Goal: Complete application form: Complete application form

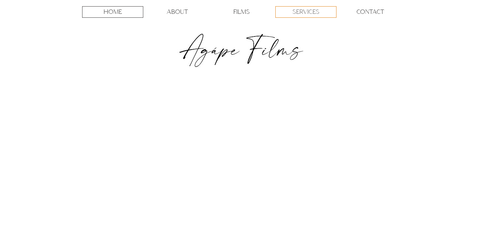
click at [309, 13] on p "SERVICES" at bounding box center [306, 12] width 27 height 11
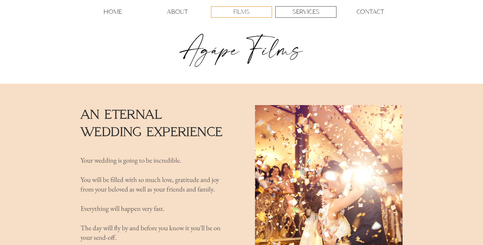
click at [234, 11] on p "FILMS" at bounding box center [241, 12] width 16 height 11
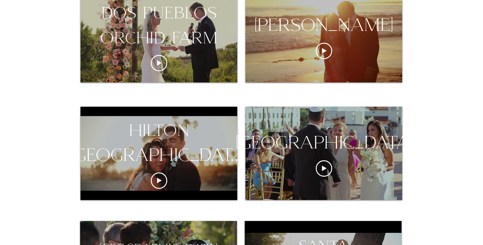
scroll to position [380, 0]
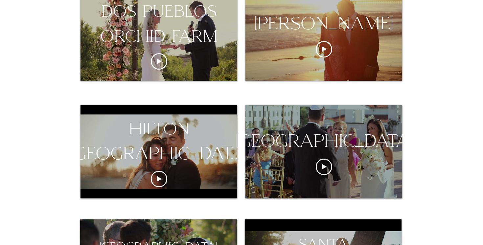
click at [326, 154] on div "[GEOGRAPHIC_DATA]" at bounding box center [324, 141] width 209 height 25
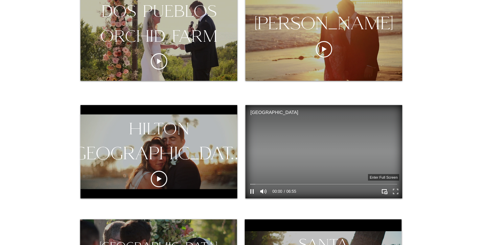
click at [396, 193] on icon "Enter full screen" at bounding box center [396, 192] width 10 height 10
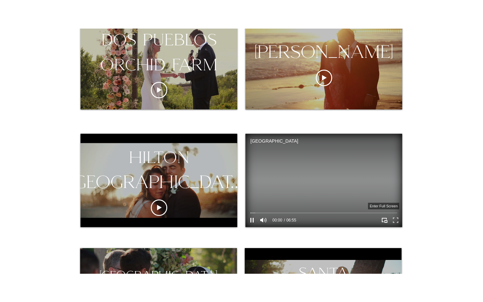
scroll to position [0, 0]
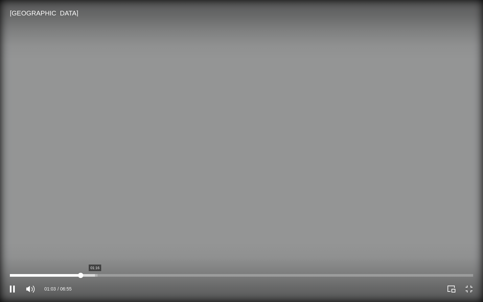
click at [95, 245] on div "hotel californian Video Player" at bounding box center [241, 275] width 463 height 3
click at [106, 245] on div "hotel californian Video Player" at bounding box center [241, 275] width 463 height 3
click at [122, 245] on div "hotel californian Video Player" at bounding box center [241, 275] width 463 height 3
click at [165, 245] on div "hotel californian Video Player" at bounding box center [241, 275] width 463 height 3
click at [180, 245] on div "hotel californian Video Player" at bounding box center [241, 275] width 463 height 3
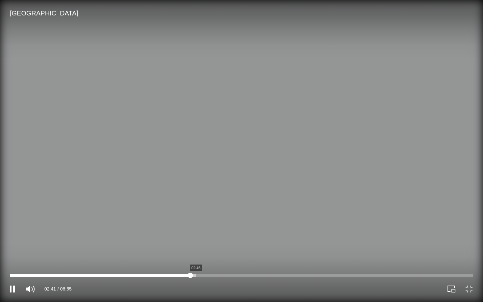
click at [198, 245] on div "hotel californian Video Player" at bounding box center [241, 275] width 463 height 3
click at [203, 245] on div "hotel californian Video Player" at bounding box center [241, 275] width 463 height 3
click at [213, 245] on div "hotel californian Video Player" at bounding box center [241, 275] width 463 height 3
click at [223, 245] on div "hotel californian Video Player" at bounding box center [241, 275] width 463 height 3
click at [231, 245] on div "hotel californian Video Player" at bounding box center [241, 275] width 463 height 3
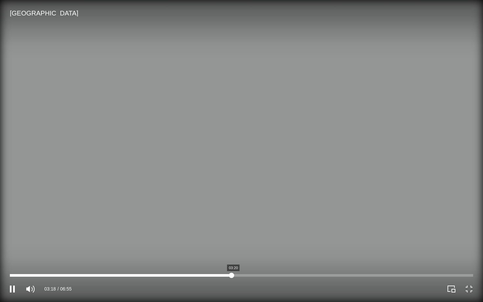
click at [235, 245] on div "hotel californian Video Player" at bounding box center [241, 275] width 463 height 3
click at [246, 245] on div "hotel californian Video Player" at bounding box center [241, 275] width 463 height 3
click at [259, 245] on div "hotel californian Video Player" at bounding box center [241, 275] width 463 height 3
click at [277, 245] on div "hotel californian Video Player" at bounding box center [241, 275] width 463 height 5
click at [264, 245] on div "hotel californian Video Player" at bounding box center [241, 275] width 463 height 3
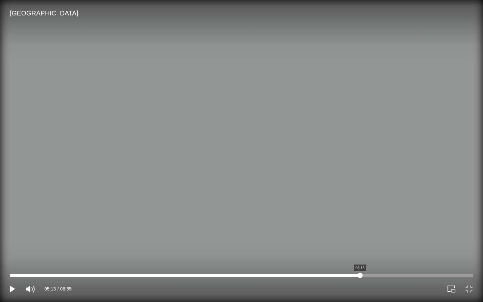
click at [360, 245] on div "hotel californian Video Player" at bounding box center [241, 275] width 463 height 3
click at [364, 245] on div "hotel californian Video Player" at bounding box center [241, 275] width 463 height 3
click at [374, 245] on div "hotel californian Video Player" at bounding box center [241, 275] width 463 height 3
click at [381, 245] on div "hotel californian Video Player" at bounding box center [241, 275] width 463 height 3
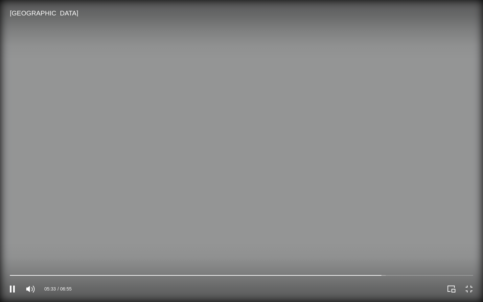
click at [390, 245] on video "hotel californian Video Player" at bounding box center [241, 151] width 483 height 302
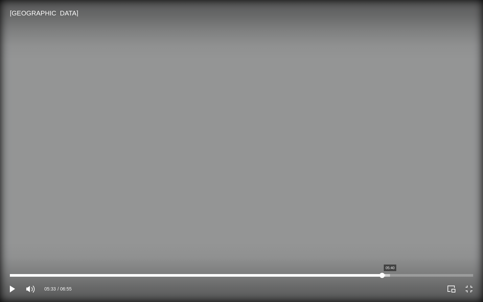
click at [390, 245] on div "hotel californian Video Player" at bounding box center [241, 275] width 463 height 3
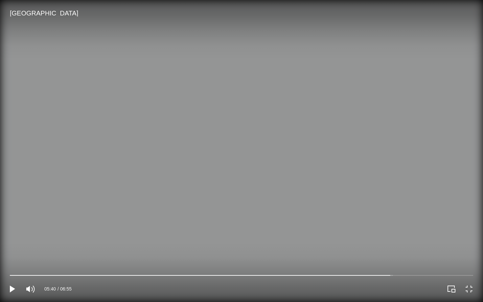
click at [275, 184] on video "hotel californian Video Player" at bounding box center [241, 151] width 483 height 302
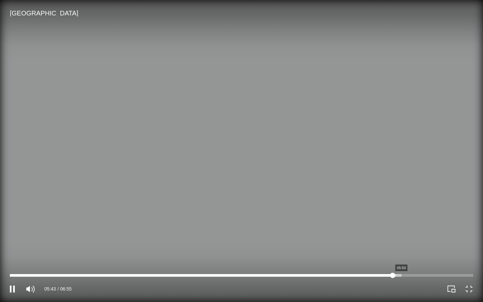
click at [401, 245] on div "hotel californian Video Player" at bounding box center [241, 275] width 463 height 3
click at [419, 245] on div "hotel californian Video Player" at bounding box center [241, 275] width 463 height 3
click at [427, 245] on div "hotel californian Video Player" at bounding box center [241, 275] width 463 height 3
click at [434, 245] on div "hotel californian Video Player" at bounding box center [241, 275] width 463 height 3
click at [448, 245] on div "hotel californian Video Player" at bounding box center [241, 275] width 463 height 3
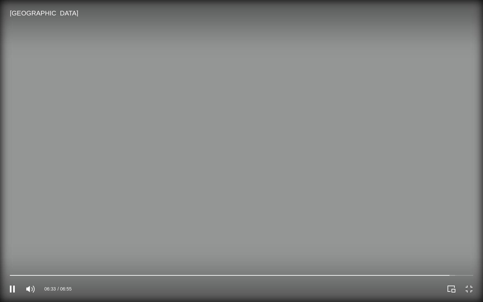
click at [475, 245] on div "hotel californian Video Player" at bounding box center [469, 289] width 12 height 12
click at [471, 245] on icon "Exit full screen" at bounding box center [469, 288] width 9 height 9
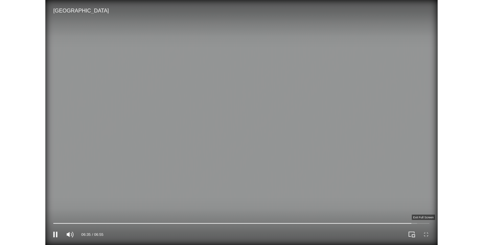
scroll to position [380, 0]
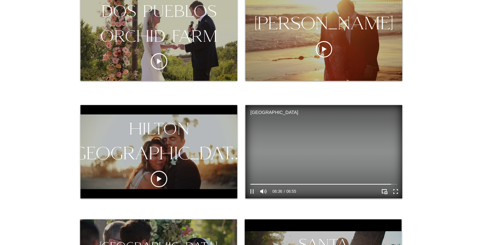
click at [253, 192] on icon "Pause" at bounding box center [251, 191] width 3 height 5
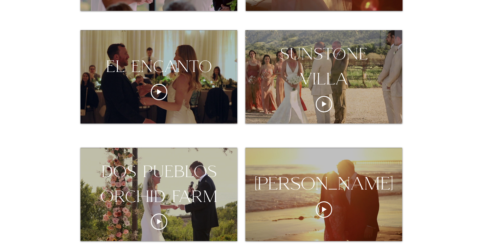
scroll to position [0, 0]
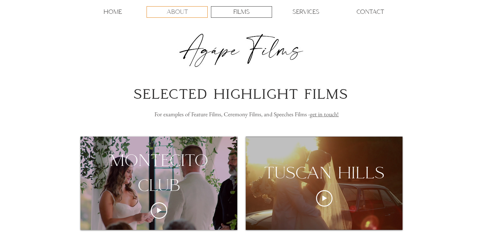
click at [177, 12] on p "ABOUT" at bounding box center [177, 12] width 21 height 11
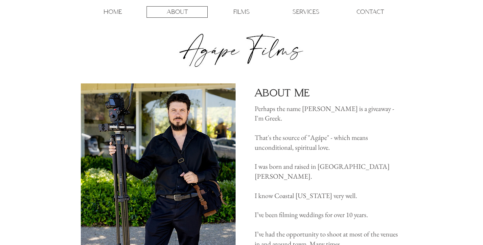
drag, startPoint x: 283, startPoint y: 119, endPoint x: 255, endPoint y: 112, distance: 28.0
click at [255, 112] on p "Perhaps the name [PERSON_NAME] is a giveaway - I'm Greek." at bounding box center [328, 113] width 146 height 19
click at [255, 112] on span "Perhaps the name [PERSON_NAME] is a giveaway - I'm Greek." at bounding box center [325, 113] width 140 height 18
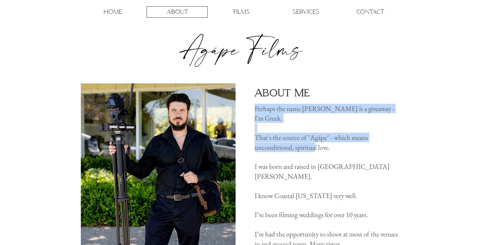
drag, startPoint x: 255, startPoint y: 112, endPoint x: 316, endPoint y: 149, distance: 70.2
click at [316, 149] on div "Perhaps the name [PERSON_NAME] is a giveaway - I'm Greek. That's the source of …" at bounding box center [328, 220] width 146 height 232
click at [316, 149] on span "That's the source of "Agápe" - which means unconditional, spiritual love." at bounding box center [311, 142] width 113 height 18
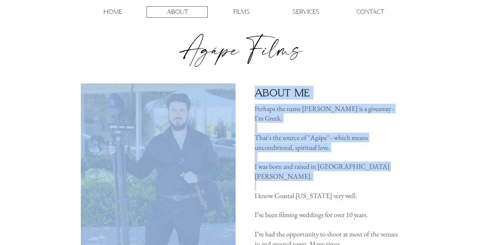
drag, startPoint x: 253, startPoint y: 169, endPoint x: 337, endPoint y: 173, distance: 84.6
click at [337, 173] on section "About Me Perhaps the name [PERSON_NAME] is a giveaway - I'm Greek. That's the s…" at bounding box center [241, 220] width 483 height 273
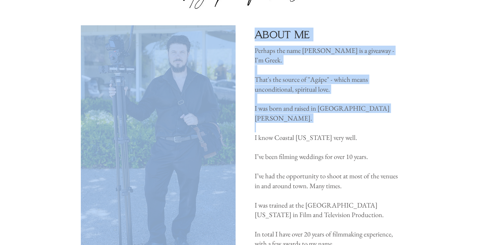
scroll to position [60, 0]
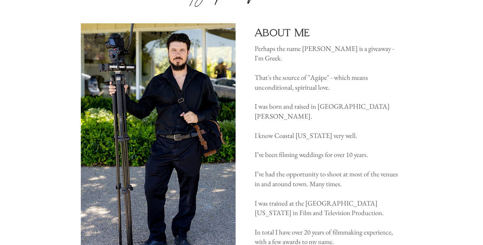
click at [289, 150] on span "I’ve been filming weddings for over 10 years." at bounding box center [311, 154] width 113 height 9
drag, startPoint x: 269, startPoint y: 146, endPoint x: 338, endPoint y: 146, distance: 69.7
click at [339, 150] on span "I’ve been filming weddings for over 10 years." at bounding box center [311, 154] width 113 height 9
click at [303, 170] on span "I’ve had the opportunity to shoot at most of the venues in and around town. Man…" at bounding box center [326, 179] width 143 height 18
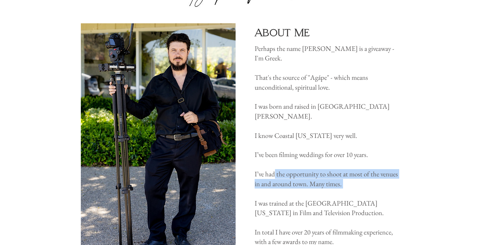
drag, startPoint x: 275, startPoint y: 168, endPoint x: 349, endPoint y: 182, distance: 76.1
click at [349, 182] on div "Perhaps the name [PERSON_NAME] is a giveaway - I'm Greek. That's the source of …" at bounding box center [328, 160] width 146 height 232
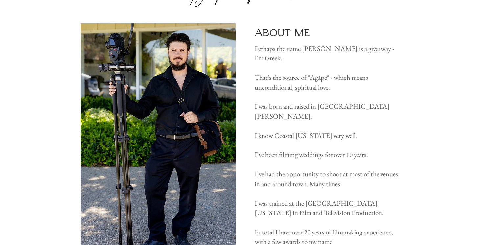
click at [267, 199] on span "I was trained at the [GEOGRAPHIC_DATA][US_STATE] in Film and Television Product…" at bounding box center [319, 208] width 129 height 18
drag, startPoint x: 261, startPoint y: 194, endPoint x: 335, endPoint y: 207, distance: 75.9
click at [336, 207] on p "I was trained at the [GEOGRAPHIC_DATA][US_STATE] in Film and Television Product…" at bounding box center [328, 208] width 146 height 19
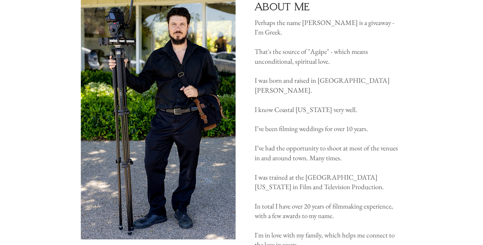
scroll to position [88, 0]
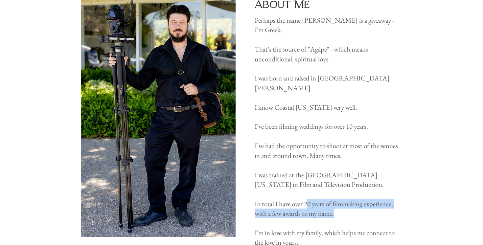
drag, startPoint x: 335, startPoint y: 207, endPoint x: 310, endPoint y: 190, distance: 30.5
click at [310, 199] on p "In total I have over 20 years of filmmaking experience, with a few awards to my…" at bounding box center [328, 208] width 146 height 19
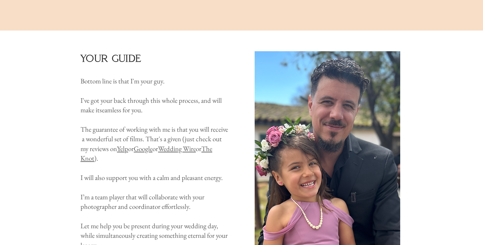
scroll to position [538, 0]
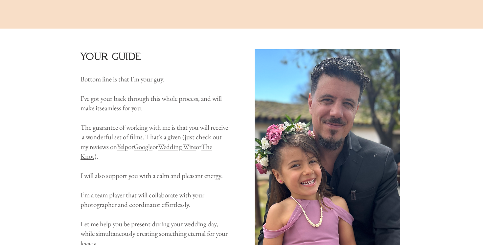
drag, startPoint x: 146, startPoint y: 98, endPoint x: 161, endPoint y: 151, distance: 55.4
click at [161, 151] on div "Bottom line is that I'm your guy. ​ I've got your back through this whole proce…" at bounding box center [155, 161] width 149 height 174
click at [160, 161] on p "​" at bounding box center [155, 166] width 149 height 10
click at [133, 171] on span "I will also support you with a calm and pleasant energy." at bounding box center [152, 175] width 142 height 9
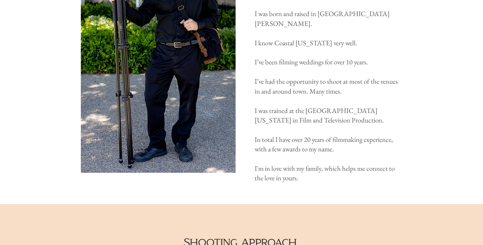
scroll to position [0, 0]
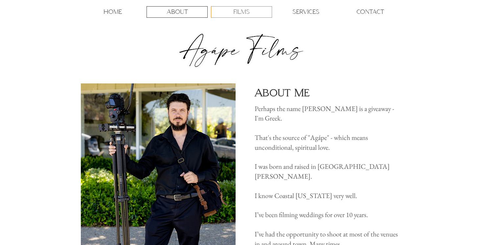
click at [243, 12] on p "FILMS" at bounding box center [241, 12] width 16 height 11
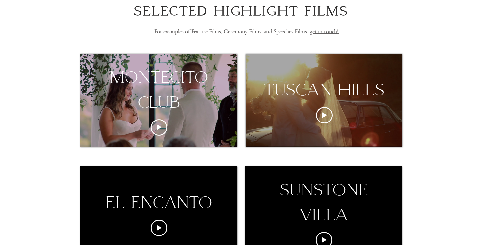
scroll to position [109, 0]
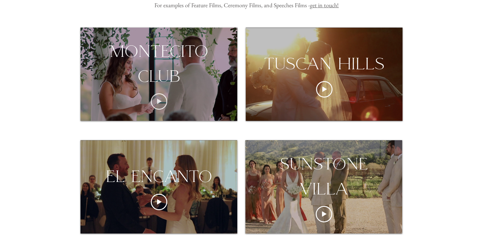
click at [159, 107] on icon "Play video" at bounding box center [159, 101] width 16 height 16
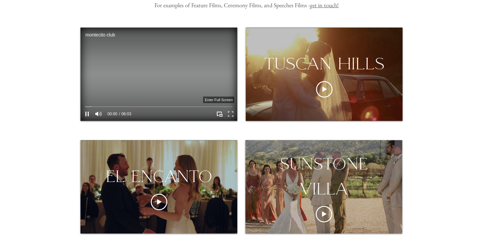
click at [232, 115] on icon "Enter full screen" at bounding box center [231, 114] width 10 height 10
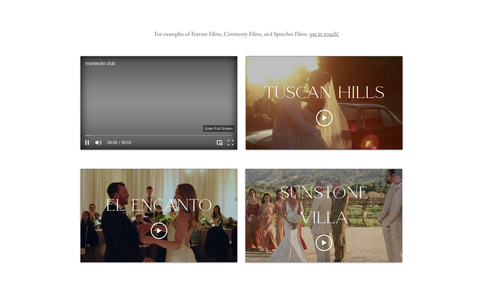
scroll to position [0, 0]
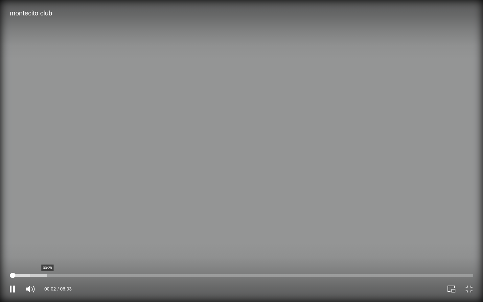
click at [47, 245] on div "montecito club Video Player" at bounding box center [241, 275] width 463 height 3
click at [57, 245] on div "montecito club Video Player" at bounding box center [241, 275] width 463 height 3
click at [86, 245] on div "montecito club Video Player" at bounding box center [241, 275] width 463 height 3
click at [64, 245] on div "montecito club Video Player" at bounding box center [241, 275] width 463 height 3
click at [51, 245] on div "montecito club Video Player" at bounding box center [241, 275] width 463 height 3
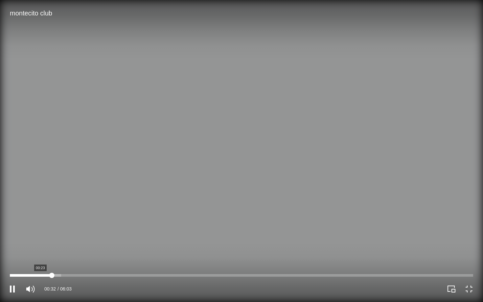
click at [39, 245] on div "montecito club Video Player" at bounding box center [241, 275] width 463 height 3
click at [25, 245] on div "montecito club Video Player" at bounding box center [241, 275] width 463 height 3
click at [85, 245] on div "montecito club Video Player" at bounding box center [241, 275] width 463 height 3
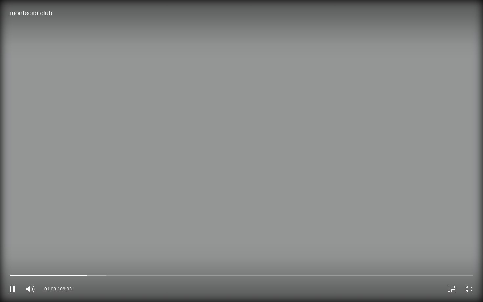
click at [115, 245] on div "01:00 06:03" at bounding box center [121, 289] width 242 height 26
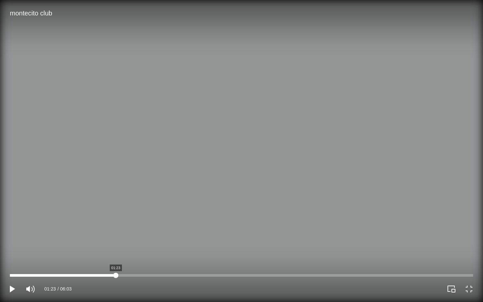
click at [116, 245] on div "montecito club Video Player" at bounding box center [241, 275] width 463 height 3
click at [124, 245] on div "montecito club Video Player" at bounding box center [241, 275] width 463 height 3
click at [140, 245] on div "montecito club Video Player" at bounding box center [241, 275] width 463 height 3
click at [151, 245] on div "montecito club Video Player" at bounding box center [241, 275] width 463 height 3
click at [233, 245] on div "montecito club Video Player" at bounding box center [241, 275] width 463 height 3
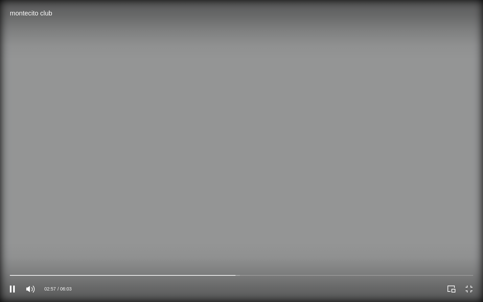
click at [475, 245] on div "montecito club Video Player" at bounding box center [363, 289] width 242 height 26
click at [468, 245] on icon "Exit full screen" at bounding box center [469, 289] width 6 height 6
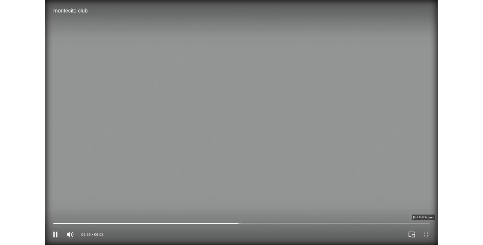
scroll to position [109, 0]
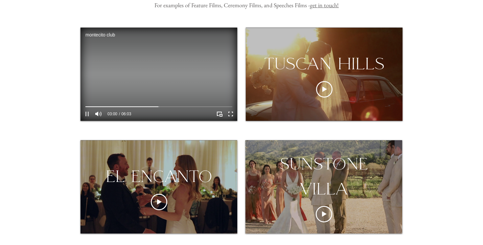
click at [85, 116] on icon "Pause" at bounding box center [87, 114] width 9 height 9
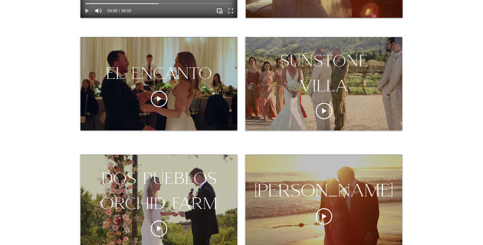
scroll to position [221, 0]
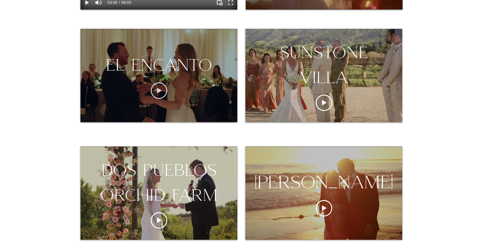
click at [156, 92] on icon "Play video" at bounding box center [159, 91] width 16 height 16
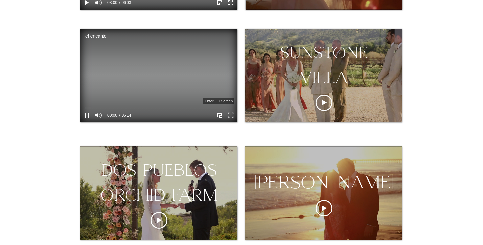
click at [234, 114] on icon "Enter full screen" at bounding box center [231, 115] width 10 height 10
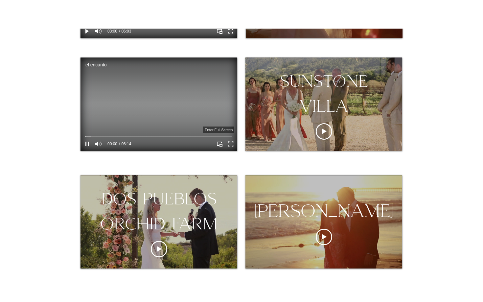
scroll to position [0, 0]
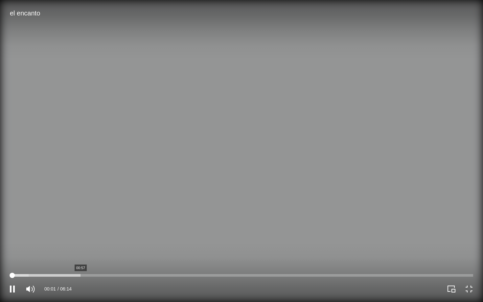
click at [82, 245] on div "el encanto Video Player" at bounding box center [241, 275] width 463 height 3
click at [103, 245] on div "el encanto Video Player" at bounding box center [241, 275] width 463 height 5
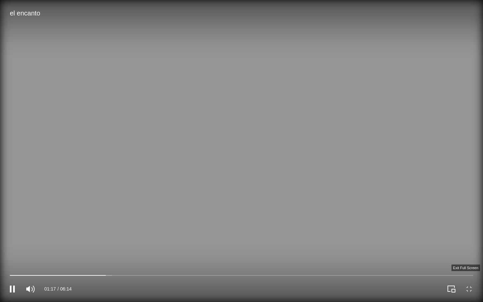
click at [467, 245] on icon "Exit full screen" at bounding box center [469, 288] width 9 height 9
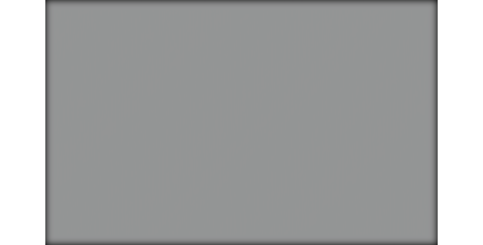
scroll to position [221, 0]
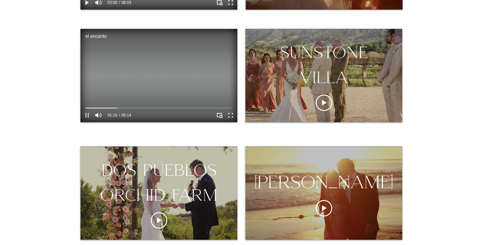
click at [91, 117] on icon "Pause" at bounding box center [87, 115] width 9 height 9
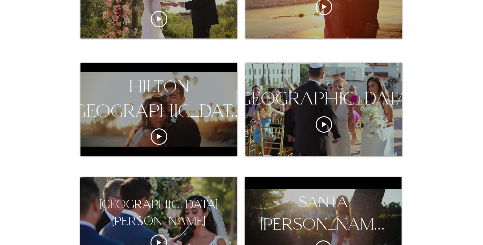
scroll to position [417, 0]
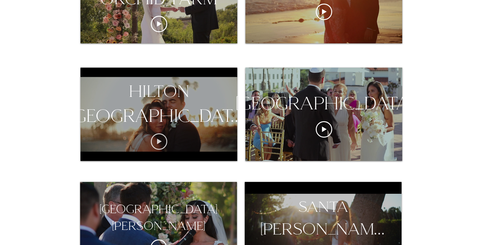
click at [161, 145] on icon "Play video" at bounding box center [159, 141] width 16 height 16
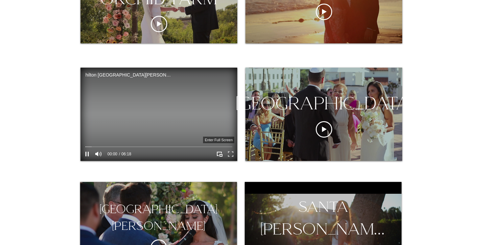
click at [231, 156] on icon "Enter full screen" at bounding box center [231, 154] width 10 height 10
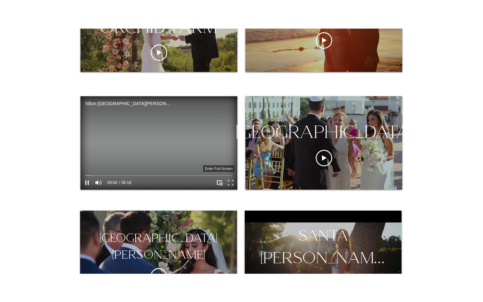
scroll to position [0, 0]
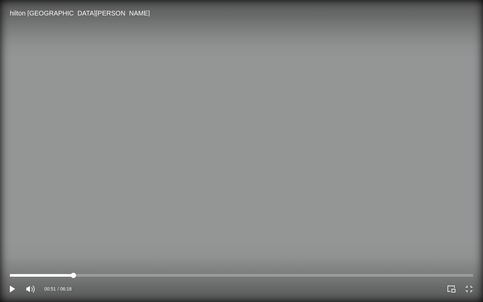
click at [73, 245] on div "hilton santa barbara Video Player" at bounding box center [241, 275] width 463 height 3
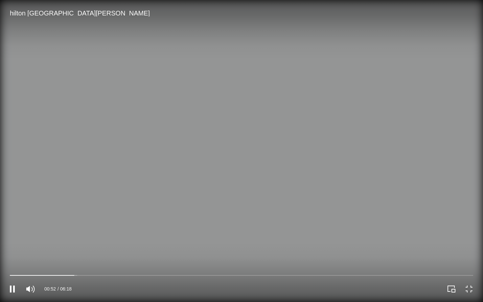
click at [112, 245] on div "00:52 06:18" at bounding box center [121, 289] width 242 height 26
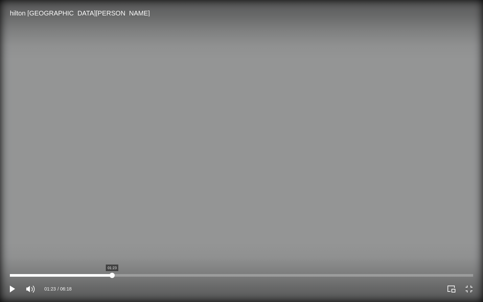
click at [112, 245] on div "hilton santa barbara Video Player" at bounding box center [241, 275] width 463 height 3
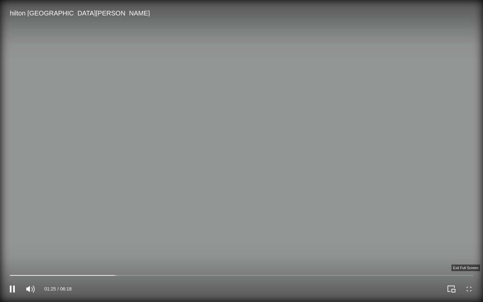
click at [471, 245] on icon "Exit full screen" at bounding box center [469, 288] width 9 height 9
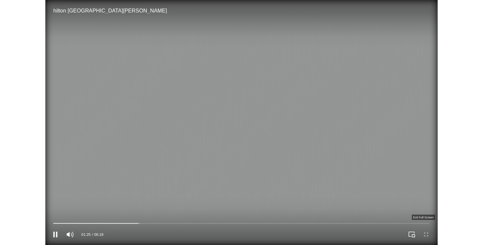
scroll to position [417, 0]
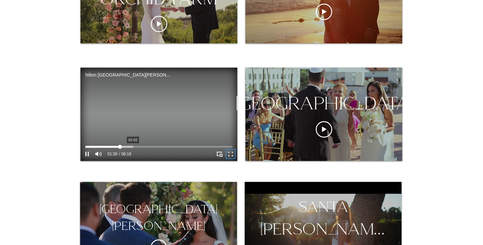
click at [133, 147] on div "hilton santa barbara Video Player" at bounding box center [158, 147] width 147 height 2
click at [146, 147] on div "hilton santa barbara Video Player" at bounding box center [158, 147] width 147 height 2
click at [160, 149] on div "hilton santa barbara Video Player" at bounding box center [158, 146] width 147 height 5
click at [166, 146] on div "hilton santa barbara Video Player" at bounding box center [158, 147] width 147 height 2
click at [177, 146] on div "hilton santa barbara Video Player" at bounding box center [158, 147] width 147 height 2
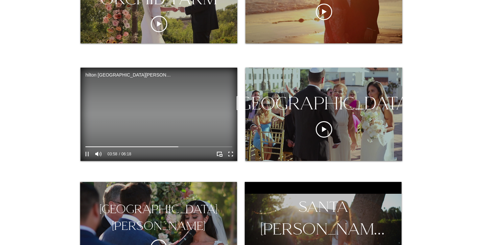
click at [84, 156] on icon "Pause" at bounding box center [87, 154] width 9 height 9
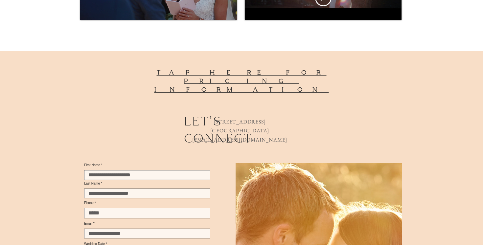
scroll to position [674, 0]
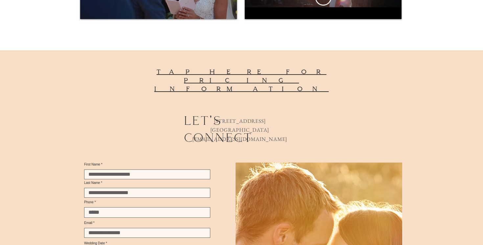
click at [188, 72] on span "tap here for pricing information" at bounding box center [241, 80] width 175 height 25
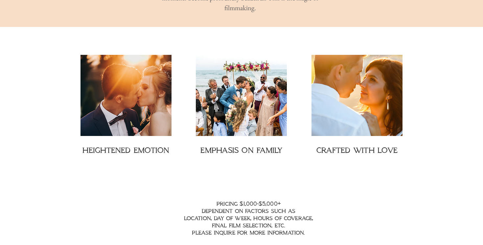
scroll to position [923, 0]
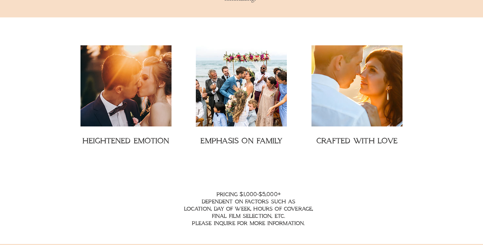
drag, startPoint x: 212, startPoint y: 182, endPoint x: 308, endPoint y: 215, distance: 101.3
click at [308, 215] on h2 "pricing $1,000-$5,000+ dependent on factors such as location, day of week, hour…" at bounding box center [248, 209] width 177 height 36
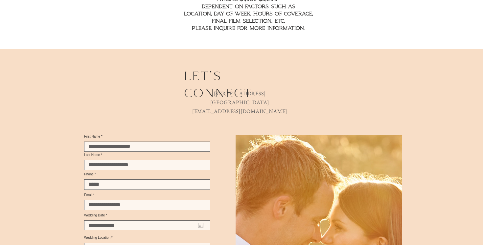
scroll to position [1146, 0]
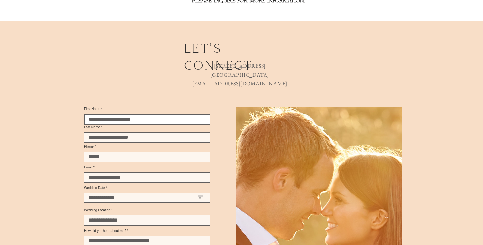
click at [125, 114] on input "First Name" at bounding box center [147, 119] width 126 height 11
type input "*****"
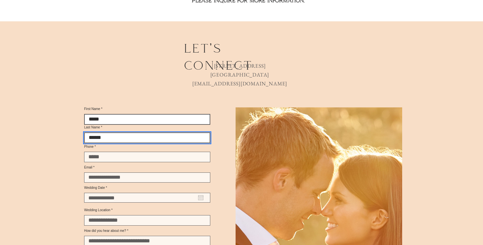
type input "******"
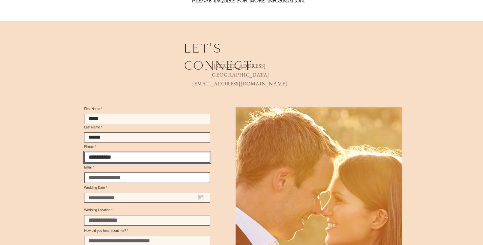
type input "**********"
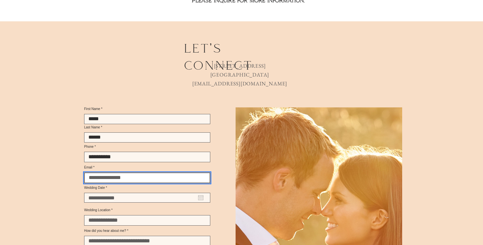
click at [120, 176] on input "Email" at bounding box center [147, 178] width 126 height 11
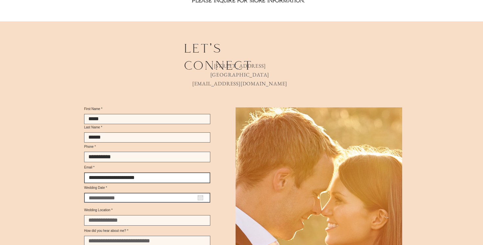
type input "**********"
click at [134, 201] on div at bounding box center [147, 198] width 126 height 10
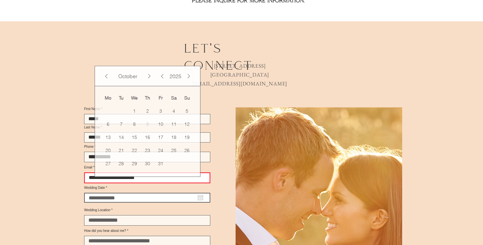
click at [125, 80] on div "October" at bounding box center [128, 76] width 36 height 7
click at [150, 80] on button "Next Month" at bounding box center [149, 76] width 7 height 8
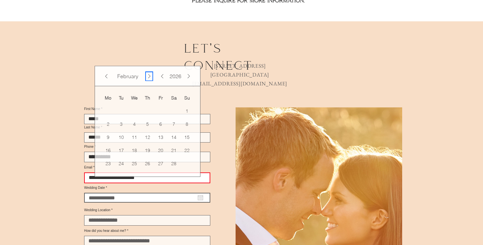
click at [150, 80] on button "Next Month" at bounding box center [149, 76] width 7 height 8
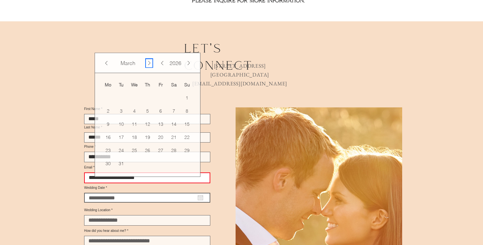
click at [148, 67] on button "Next Month" at bounding box center [149, 63] width 7 height 8
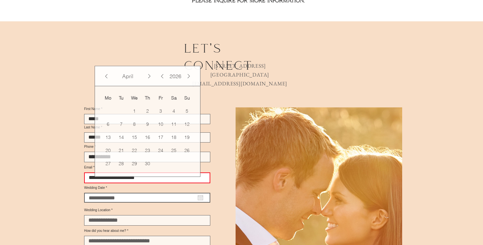
click at [148, 75] on div at bounding box center [3, 206] width 475 height 371
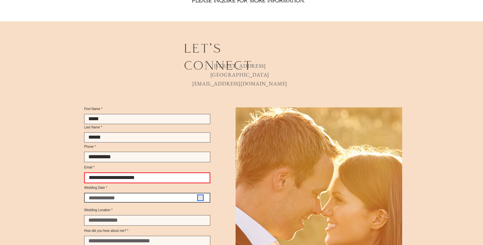
click at [198, 200] on icon "Open calendar" at bounding box center [200, 197] width 5 height 5
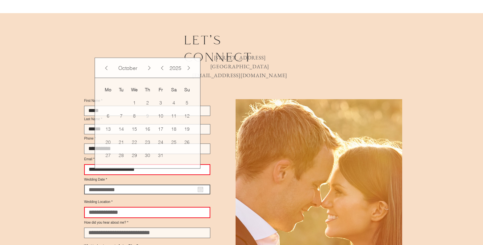
scroll to position [1160, 0]
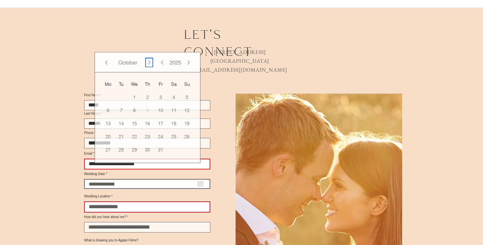
click at [148, 66] on button "Next Month" at bounding box center [149, 62] width 7 height 8
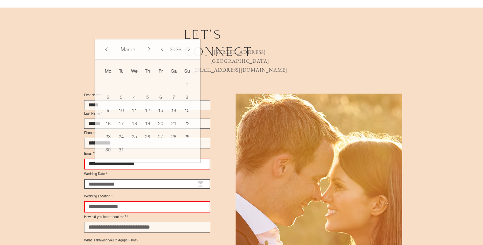
click at [148, 70] on div "[DATE] Mo [DATE] Tu [DATE] We [DATE] Th [DATE] Fr [DATE] Sa [DATE] Su [DATE] 1 …" at bounding box center [148, 101] width 106 height 124
click at [149, 53] on button "Next Month" at bounding box center [149, 49] width 7 height 8
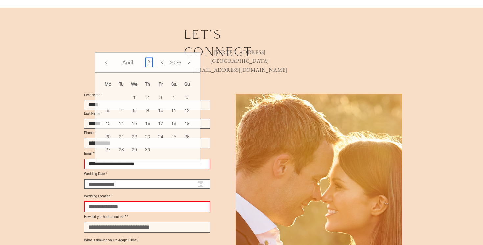
click at [150, 66] on button "Next Month" at bounding box center [149, 62] width 7 height 8
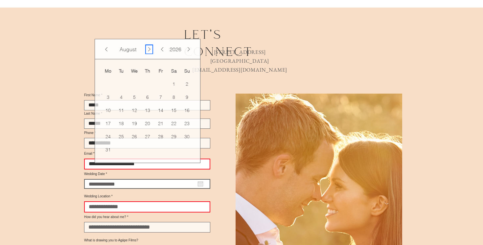
click at [149, 53] on button "Next Month" at bounding box center [149, 49] width 7 height 8
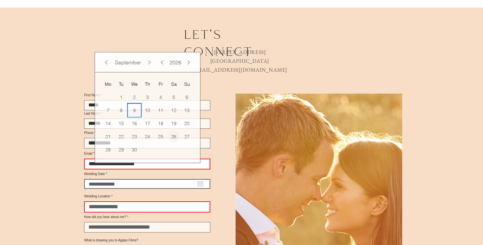
click at [175, 143] on span "26" at bounding box center [174, 137] width 12 height 12
type input "**********"
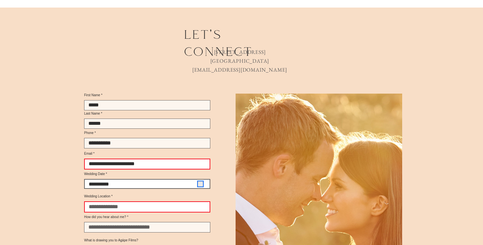
click at [201, 186] on icon "Open calendar" at bounding box center [200, 183] width 5 height 5
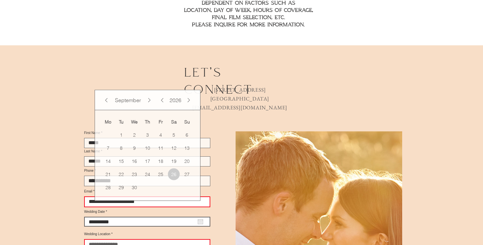
scroll to position [1151, 0]
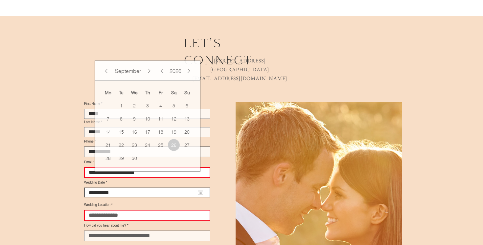
click at [12, 190] on div at bounding box center [3, 201] width 475 height 371
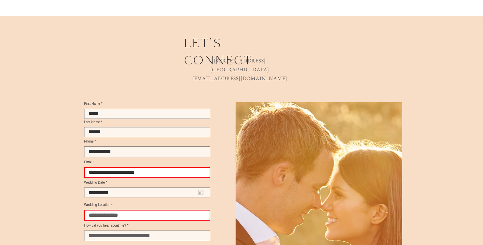
click at [71, 208] on div at bounding box center [3, 201] width 475 height 371
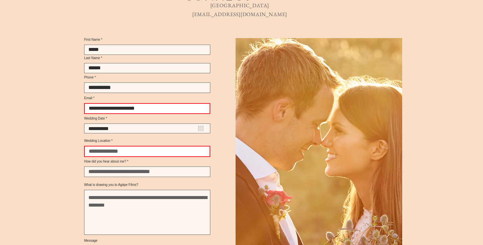
scroll to position [1227, 0]
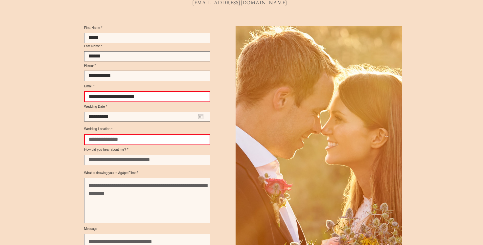
click at [106, 145] on input "Wedding Location" at bounding box center [147, 139] width 126 height 11
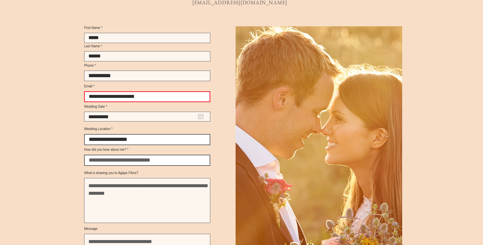
type input "**********"
click at [107, 166] on input "How did you hear about me?" at bounding box center [147, 160] width 126 height 11
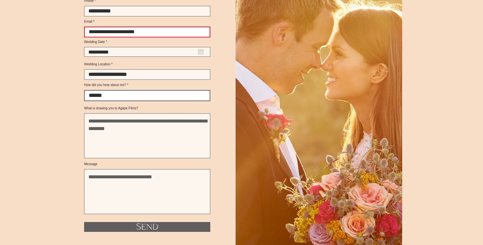
scroll to position [1293, 0]
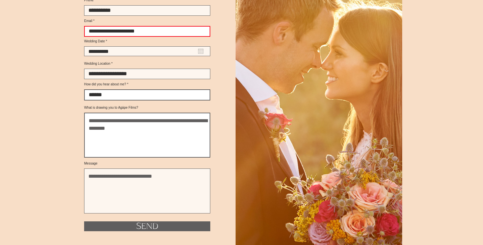
type input "******"
click at [160, 146] on textarea "What is drawing you to Agápe Films?" at bounding box center [147, 135] width 126 height 45
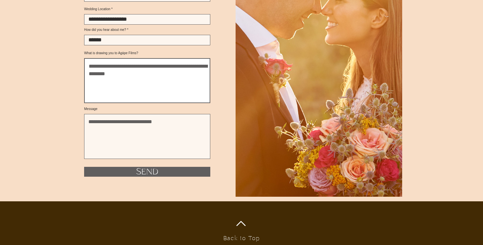
scroll to position [1348, 0]
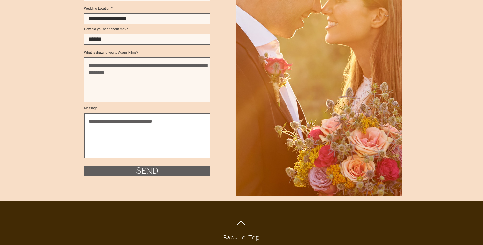
click at [160, 144] on textarea "Message" at bounding box center [147, 135] width 126 height 45
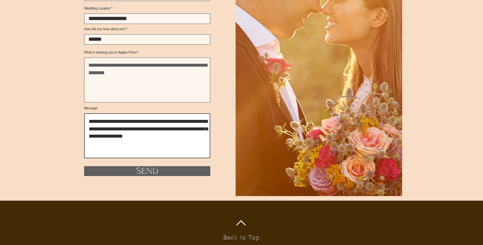
drag, startPoint x: 174, startPoint y: 133, endPoint x: 165, endPoint y: 144, distance: 13.6
click at [165, 144] on textarea "**********" at bounding box center [147, 135] width 126 height 45
drag, startPoint x: 143, startPoint y: 150, endPoint x: 145, endPoint y: 147, distance: 3.7
click at [145, 147] on textarea "**********" at bounding box center [147, 135] width 126 height 45
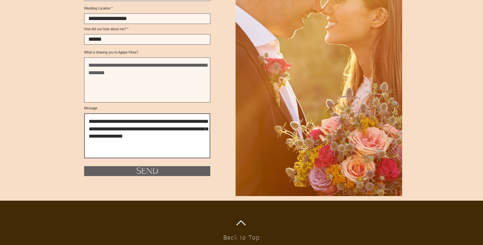
drag, startPoint x: 174, startPoint y: 133, endPoint x: 200, endPoint y: 133, distance: 26.0
click at [200, 133] on textarea "**********" at bounding box center [147, 135] width 126 height 45
click at [157, 146] on textarea "**********" at bounding box center [147, 135] width 126 height 45
drag, startPoint x: 160, startPoint y: 147, endPoint x: 142, endPoint y: 147, distance: 18.1
click at [142, 147] on textarea "**********" at bounding box center [147, 135] width 126 height 45
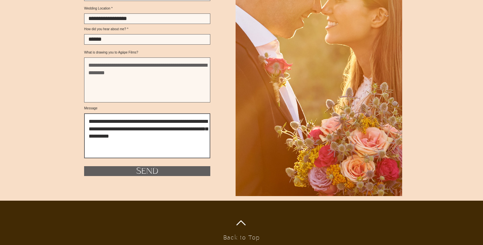
drag, startPoint x: 187, startPoint y: 140, endPoint x: 175, endPoint y: 131, distance: 15.7
click at [175, 131] on textarea "**********" at bounding box center [147, 135] width 126 height 45
drag, startPoint x: 170, startPoint y: 150, endPoint x: 167, endPoint y: 150, distance: 3.6
click at [167, 150] on textarea "**********" at bounding box center [147, 135] width 126 height 45
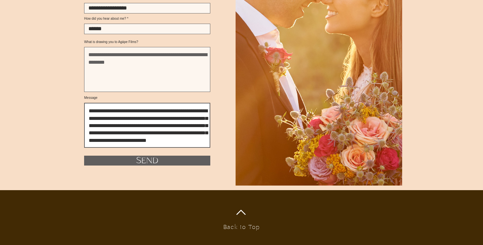
scroll to position [4, 0]
drag, startPoint x: 147, startPoint y: 154, endPoint x: 186, endPoint y: 139, distance: 42.1
click at [186, 139] on textarea "**********" at bounding box center [147, 125] width 126 height 45
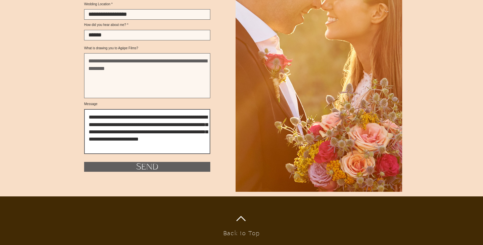
scroll to position [1355, 0]
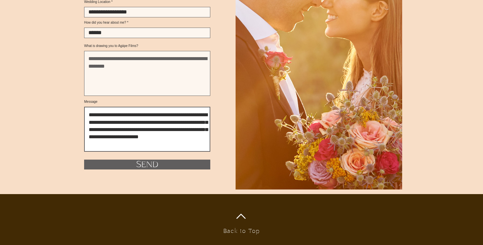
click at [107, 140] on textarea "**********" at bounding box center [147, 129] width 126 height 45
click at [129, 149] on textarea "**********" at bounding box center [147, 129] width 126 height 45
click at [161, 152] on textarea "**********" at bounding box center [147, 129] width 126 height 45
drag, startPoint x: 132, startPoint y: 149, endPoint x: 165, endPoint y: 149, distance: 33.2
click at [166, 149] on textarea "**********" at bounding box center [147, 129] width 126 height 45
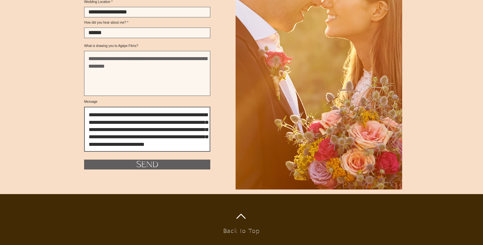
click at [131, 148] on textarea "**********" at bounding box center [147, 129] width 126 height 45
drag, startPoint x: 130, startPoint y: 149, endPoint x: 170, endPoint y: 147, distance: 40.8
click at [171, 147] on textarea "**********" at bounding box center [147, 129] width 126 height 45
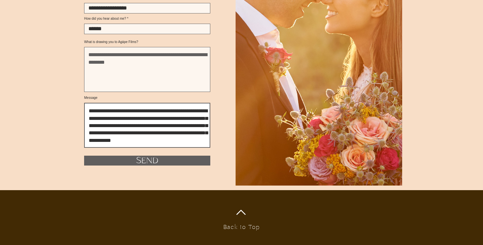
click at [184, 148] on textarea "**********" at bounding box center [147, 125] width 126 height 45
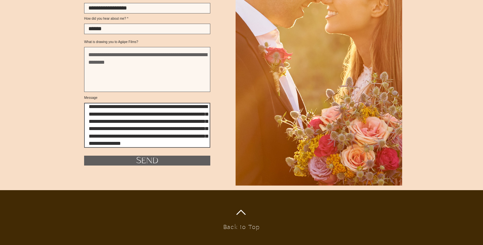
scroll to position [12, 0]
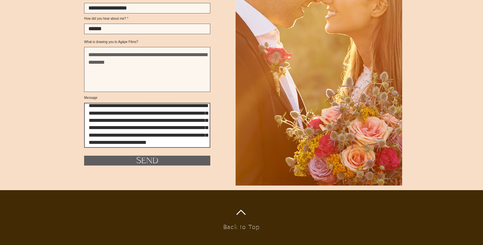
click at [98, 148] on textarea "**********" at bounding box center [147, 125] width 126 height 45
click at [102, 148] on textarea "**********" at bounding box center [147, 125] width 126 height 45
click at [109, 148] on textarea "**********" at bounding box center [147, 125] width 126 height 45
type textarea "**********"
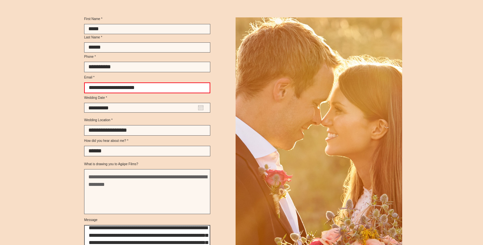
scroll to position [1237, 0]
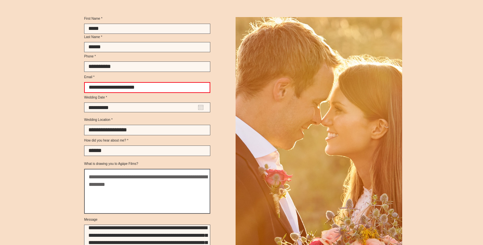
click at [105, 191] on textarea "What is drawing you to Agápe Films?" at bounding box center [147, 191] width 126 height 45
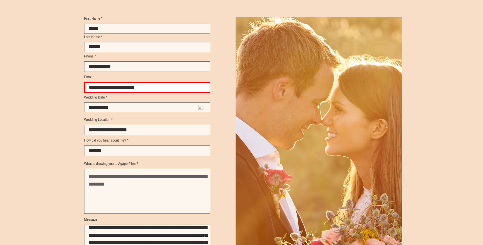
scroll to position [12, 0]
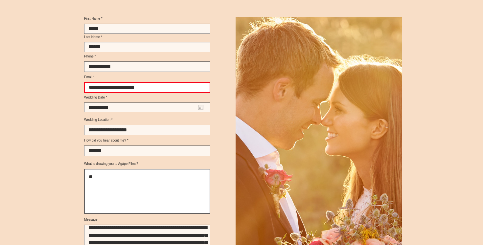
type textarea "*"
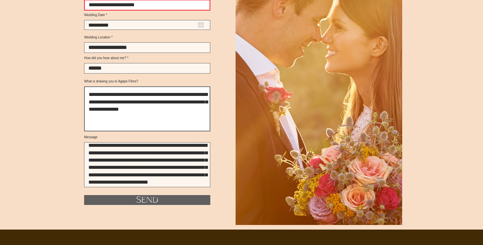
scroll to position [1322, 0]
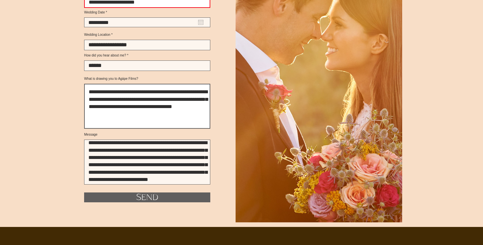
type textarea "**********"
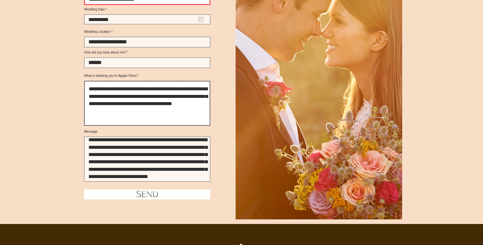
scroll to position [12, 0]
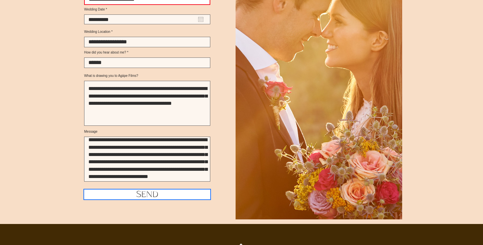
click at [169, 200] on button "Send" at bounding box center [147, 195] width 126 height 10
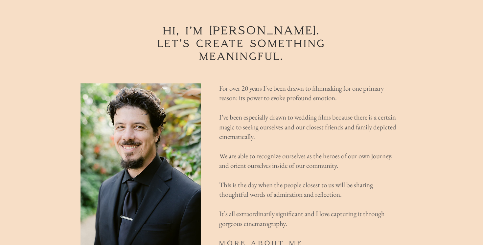
scroll to position [791, 0]
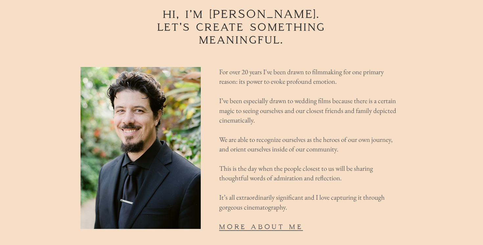
click at [279, 223] on span "more about me" at bounding box center [261, 227] width 84 height 8
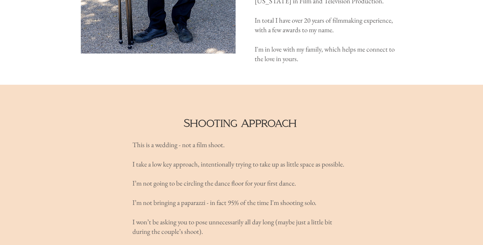
scroll to position [274, 0]
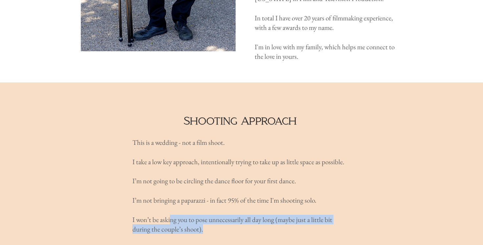
drag, startPoint x: 171, startPoint y: 211, endPoint x: 273, endPoint y: 216, distance: 102.0
click at [273, 216] on p "I won’t be asking you to pose unnecessarily all day long (maybe just a little b…" at bounding box center [241, 224] width 218 height 19
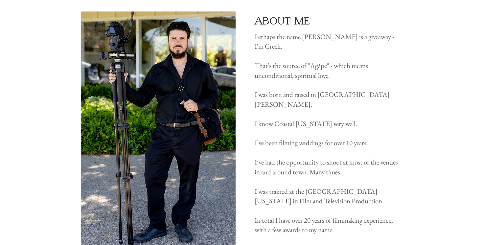
scroll to position [0, 0]
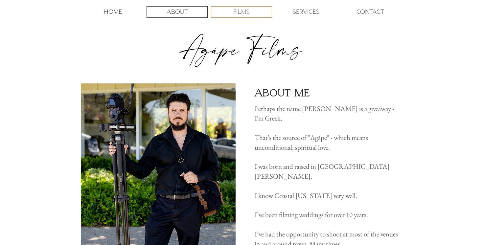
click at [249, 9] on p "FILMS" at bounding box center [241, 12] width 16 height 11
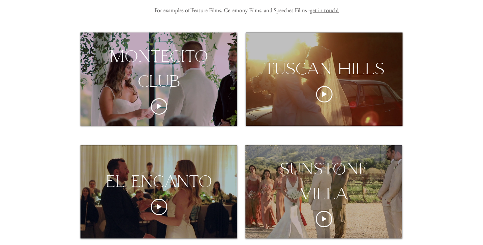
scroll to position [146, 0]
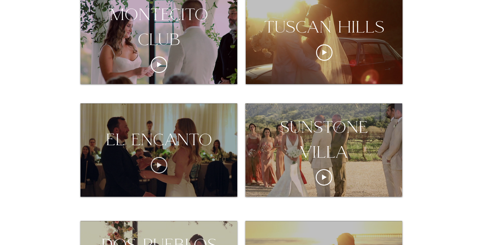
click at [162, 168] on icon "Play video" at bounding box center [159, 165] width 16 height 16
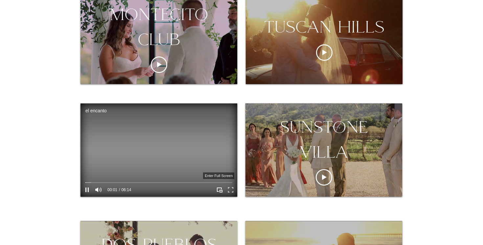
click at [233, 192] on icon "Enter full screen" at bounding box center [231, 190] width 6 height 6
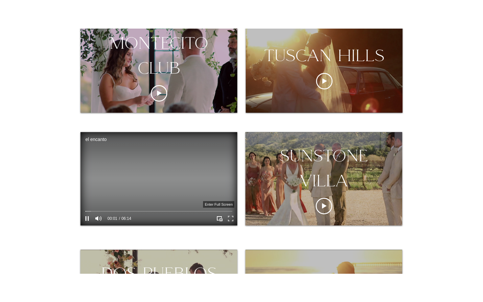
scroll to position [0, 0]
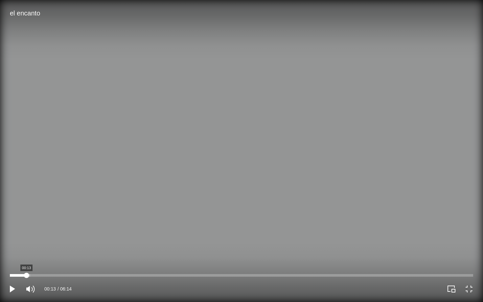
click at [26, 245] on div "el encanto Video Player" at bounding box center [241, 275] width 463 height 3
click at [64, 245] on div "el encanto Video Player" at bounding box center [241, 275] width 463 height 3
click at [84, 245] on div "el encanto Video Player" at bounding box center [241, 275] width 463 height 3
click at [113, 245] on div "el encanto Video Player" at bounding box center [241, 275] width 463 height 3
click at [144, 245] on div "el encanto Video Player" at bounding box center [241, 275] width 463 height 3
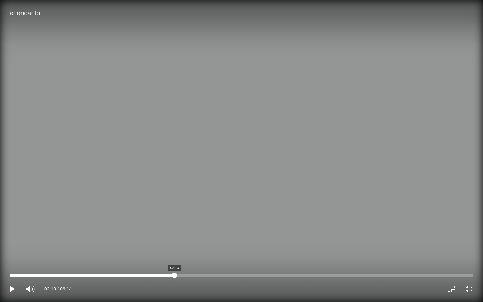
click at [175, 245] on div "el encanto Video Player" at bounding box center [241, 275] width 463 height 3
click at [207, 245] on div "el encanto Video Player" at bounding box center [241, 275] width 463 height 3
click at [254, 245] on div "el encanto Video Player" at bounding box center [241, 275] width 463 height 3
click at [243, 245] on div "el encanto Video Player" at bounding box center [241, 275] width 463 height 3
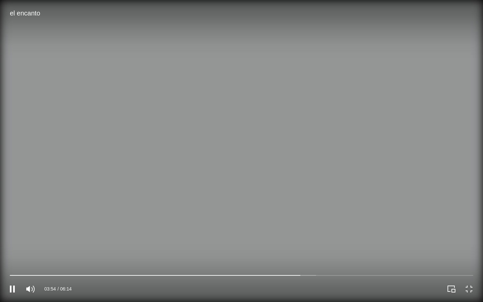
click at [278, 171] on video "el encanto Video Player" at bounding box center [241, 151] width 483 height 302
click at [466, 245] on icon "Exit full screen" at bounding box center [469, 288] width 9 height 9
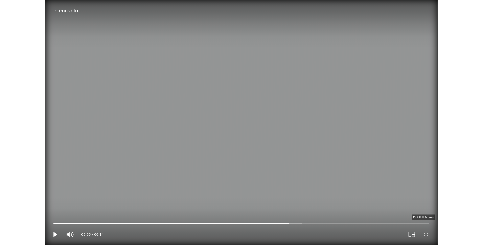
scroll to position [146, 0]
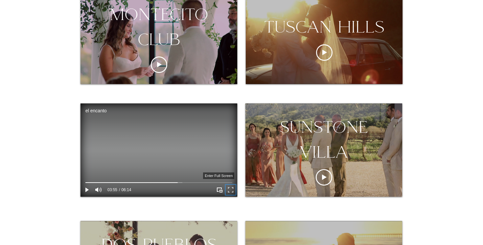
click at [234, 191] on icon "Enter full screen" at bounding box center [231, 190] width 10 height 10
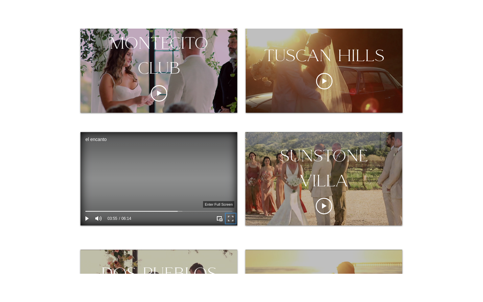
scroll to position [0, 0]
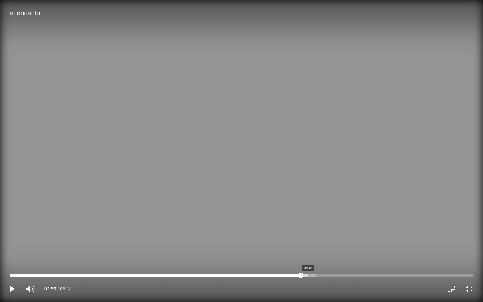
click at [308, 245] on div "el encanto Video Player" at bounding box center [241, 275] width 463 height 3
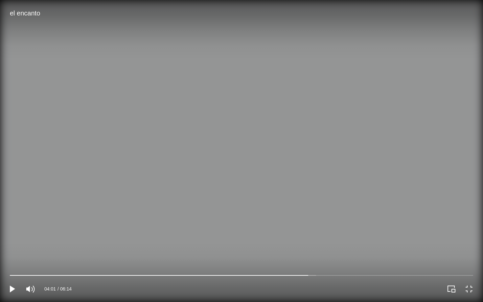
click at [253, 204] on video "el encanto Video Player" at bounding box center [241, 151] width 483 height 302
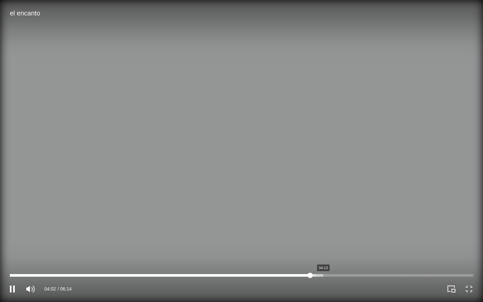
click at [323, 245] on div "el encanto Video Player" at bounding box center [241, 275] width 463 height 3
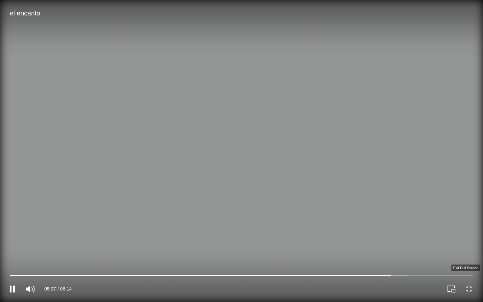
click at [471, 245] on icon "Exit full screen" at bounding box center [469, 288] width 9 height 9
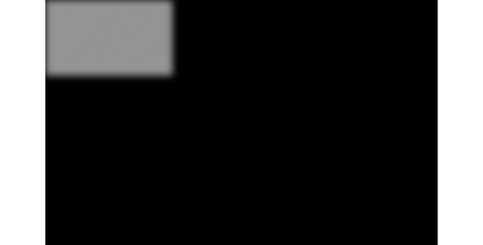
scroll to position [146, 0]
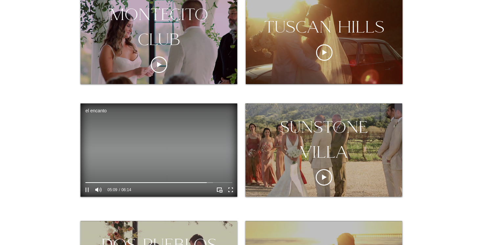
click at [90, 190] on icon "Pause" at bounding box center [87, 190] width 9 height 9
click at [229, 187] on icon "Enter full screen" at bounding box center [231, 190] width 6 height 6
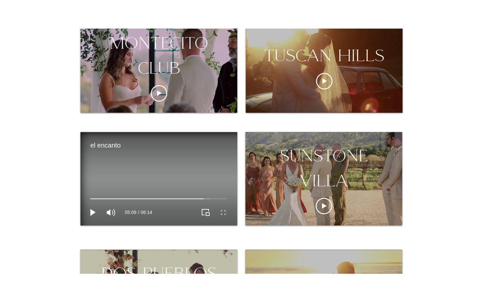
scroll to position [0, 0]
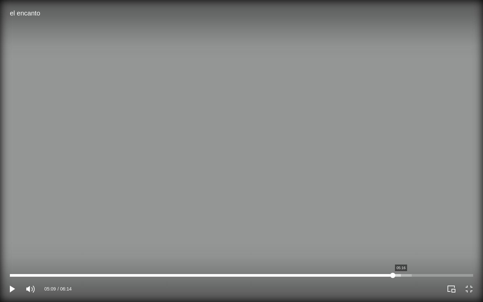
click at [401, 245] on div "el encanto Video Player" at bounding box center [241, 275] width 463 height 3
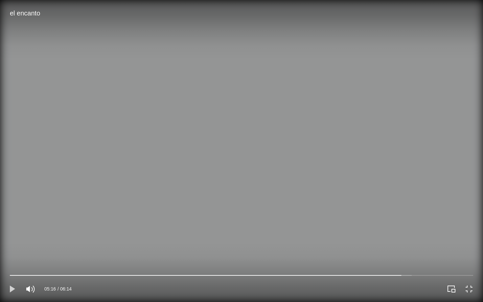
click at [16, 245] on icon "Play" at bounding box center [13, 289] width 12 height 12
click at [111, 245] on div "el encanto Video Player" at bounding box center [241, 275] width 463 height 3
click at [141, 245] on div "el encanto Video Player" at bounding box center [241, 275] width 463 height 3
click at [14, 245] on icon "Pause" at bounding box center [12, 289] width 5 height 7
click at [472, 245] on icon "Exit full screen" at bounding box center [469, 288] width 9 height 9
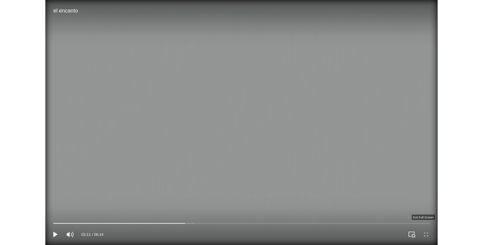
scroll to position [146, 0]
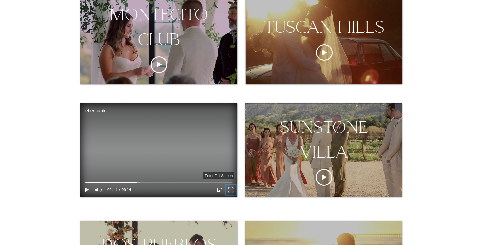
click at [231, 193] on icon "Enter full screen" at bounding box center [231, 190] width 10 height 10
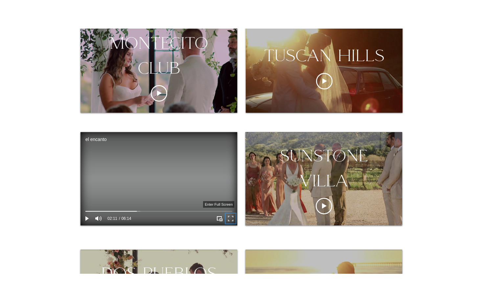
scroll to position [0, 0]
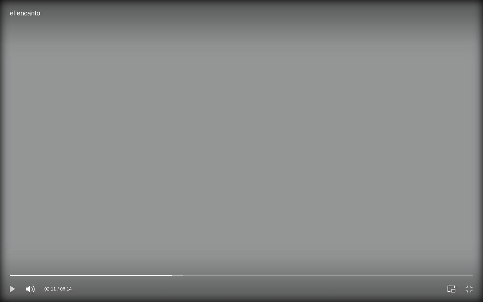
click at [12, 245] on icon "Play" at bounding box center [13, 289] width 12 height 12
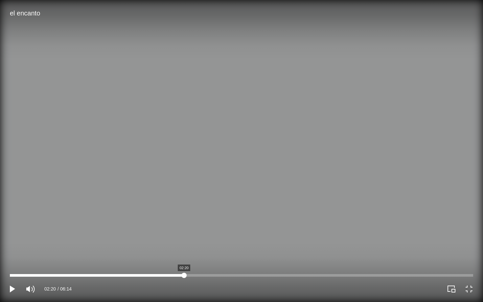
click at [184, 245] on div "el encanto Video Player" at bounding box center [241, 275] width 463 height 3
click at [209, 245] on div "el encanto Video Player" at bounding box center [241, 275] width 463 height 3
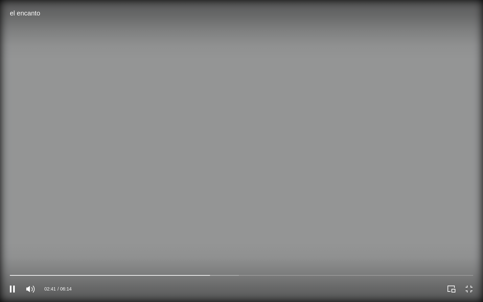
click at [231, 245] on div "02:41 06:14" at bounding box center [121, 289] width 242 height 26
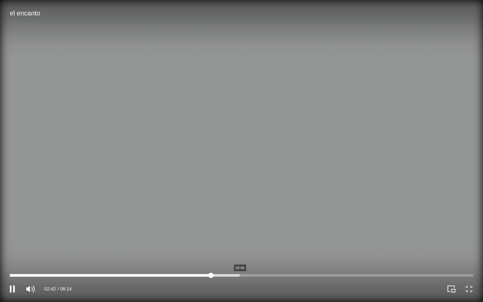
click at [240, 245] on div "el encanto Video Player" at bounding box center [241, 275] width 463 height 3
click at [266, 245] on div "el encanto Video Player" at bounding box center [241, 275] width 463 height 3
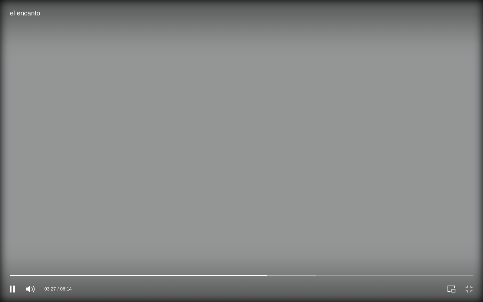
click at [293, 245] on div "el encanto Video Player" at bounding box center [363, 289] width 242 height 26
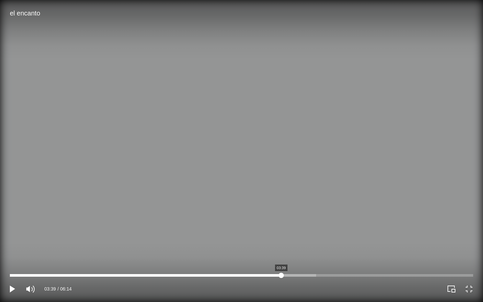
click at [281, 245] on div "el encanto Video Player" at bounding box center [241, 275] width 463 height 3
click at [296, 245] on div "el encanto Video Player" at bounding box center [241, 275] width 463 height 3
click at [309, 245] on div "el encanto Video Player" at bounding box center [241, 275] width 463 height 3
click at [319, 245] on div "el encanto Video Player" at bounding box center [241, 275] width 463 height 3
click at [333, 245] on div "el encanto Video Player" at bounding box center [241, 275] width 463 height 3
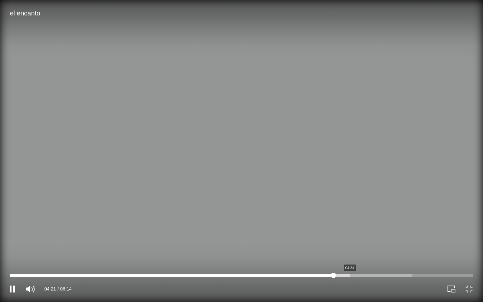
click at [350, 245] on div "el encanto Video Player" at bounding box center [241, 275] width 463 height 3
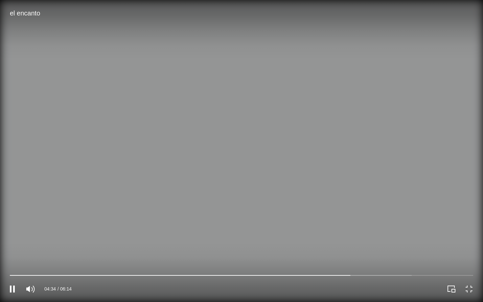
click at [367, 245] on div "el encanto Video Player" at bounding box center [363, 289] width 242 height 26
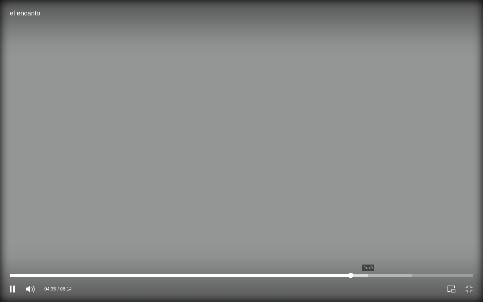
click at [371, 245] on div "el encanto Video Player" at bounding box center [241, 275] width 463 height 3
click at [381, 245] on div "el encanto Video Player" at bounding box center [241, 275] width 463 height 3
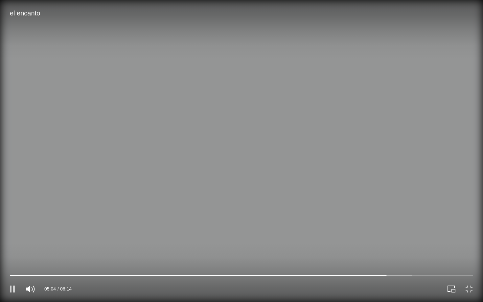
click at [12, 245] on icon "Pause" at bounding box center [13, 289] width 12 height 12
click at [471, 245] on icon "Exit full screen" at bounding box center [469, 289] width 6 height 6
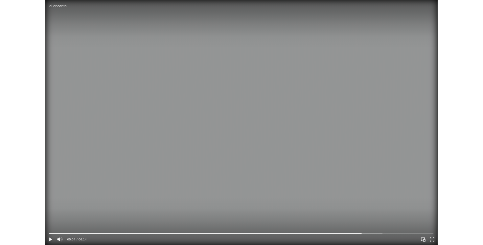
scroll to position [146, 0]
